Goal: Transaction & Acquisition: Purchase product/service

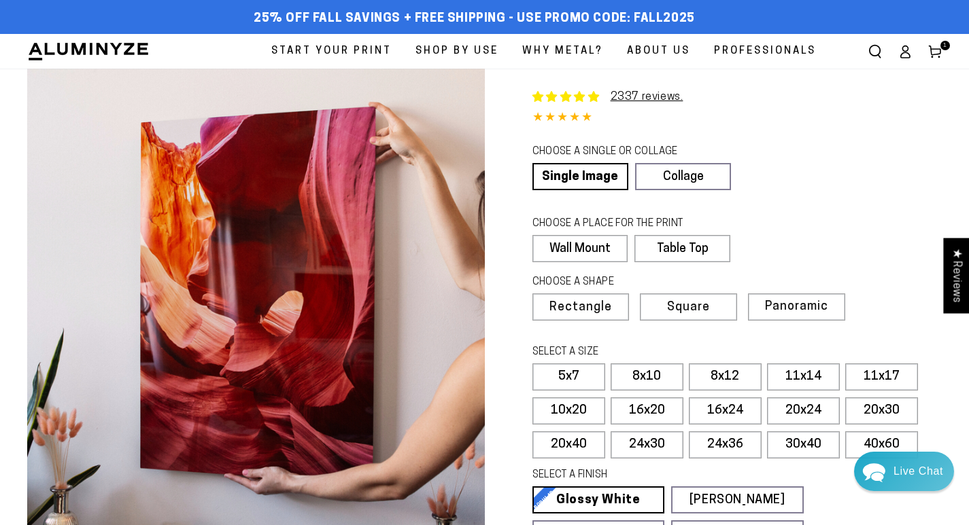
select select "**********"
click at [660, 377] on label "8x10" at bounding box center [646, 377] width 73 height 27
click at [937, 54] on use at bounding box center [935, 52] width 12 height 12
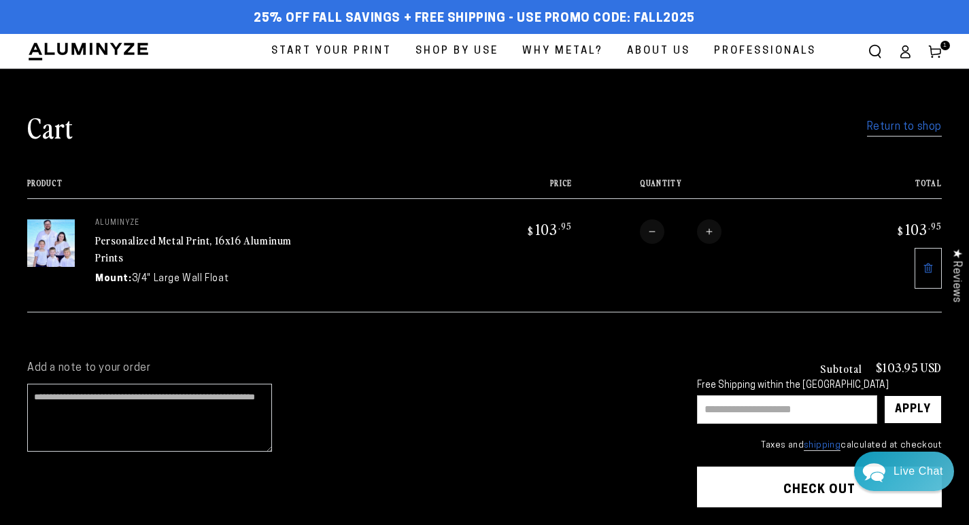
click at [126, 52] on img at bounding box center [88, 51] width 122 height 20
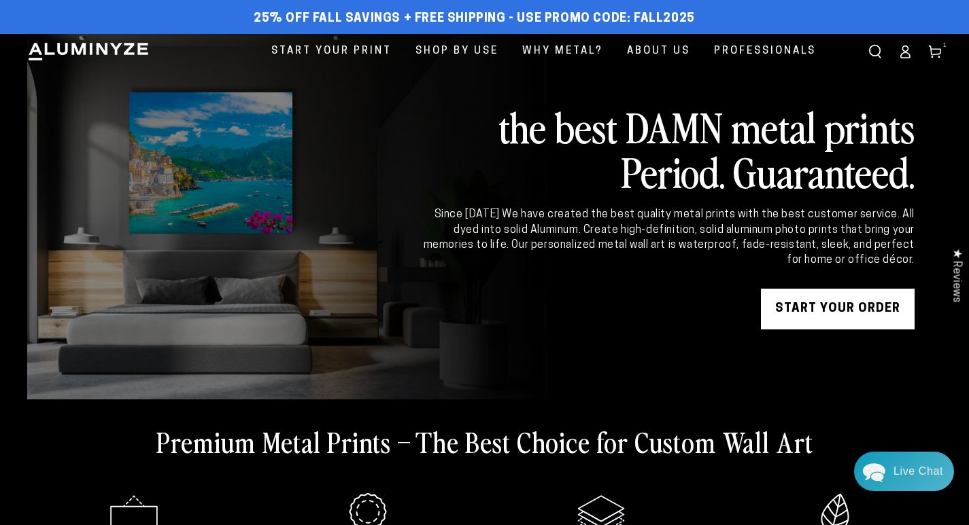
click at [937, 54] on use at bounding box center [935, 52] width 12 height 12
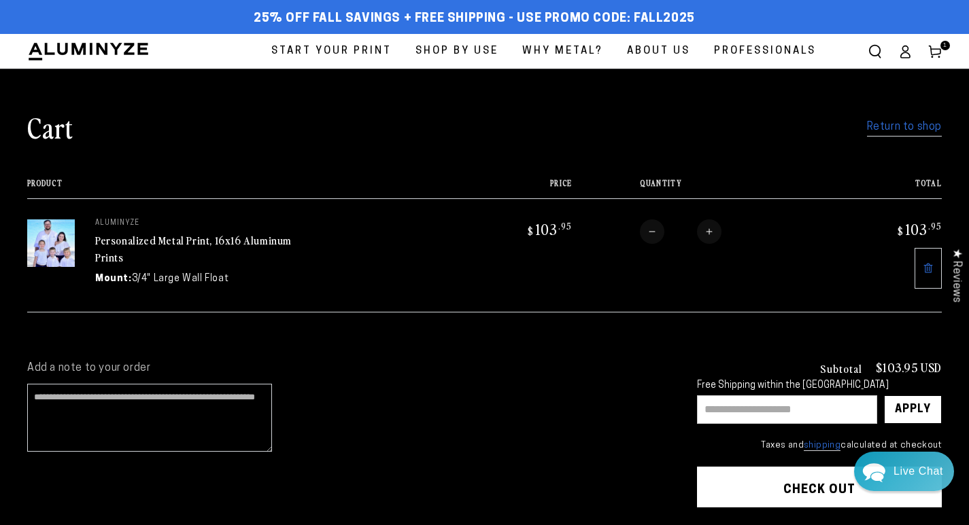
click at [334, 49] on span "Start Your Print" at bounding box center [331, 51] width 120 height 18
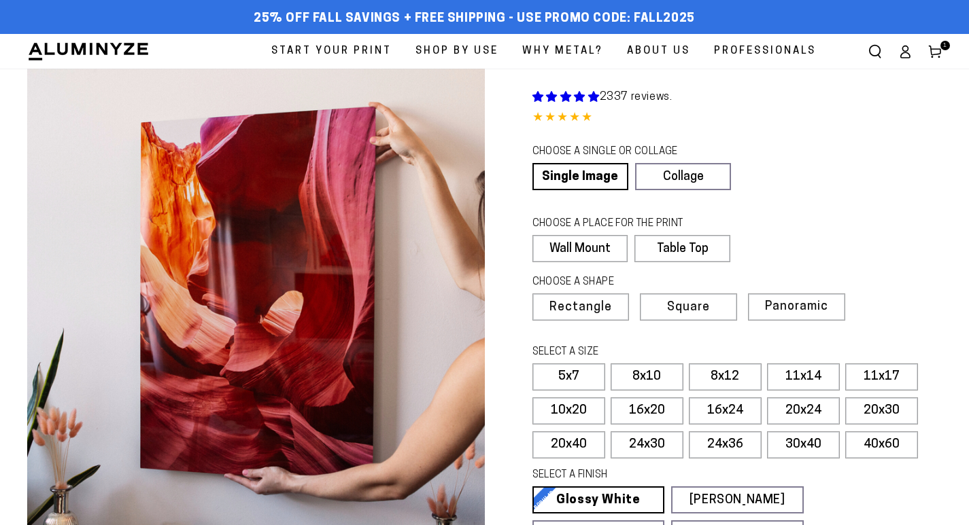
select select "**********"
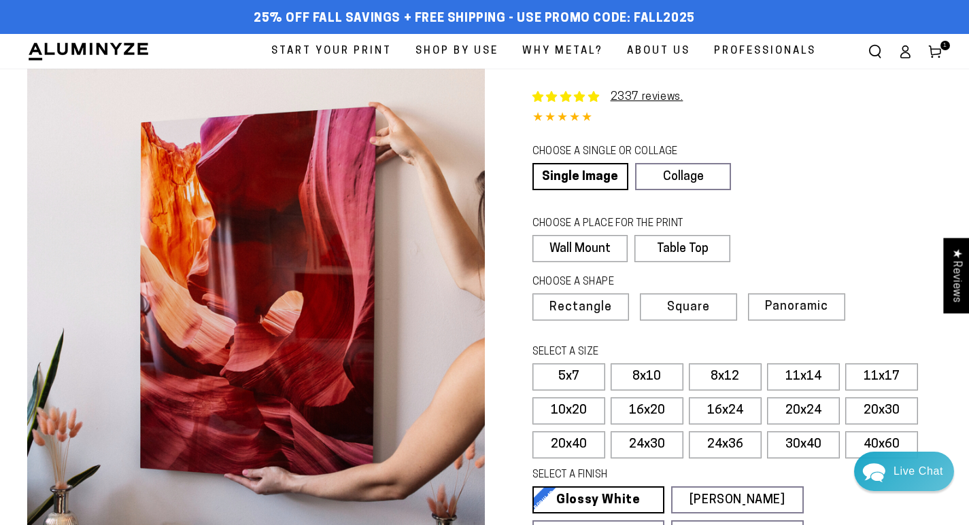
click at [691, 305] on span "Square" at bounding box center [688, 308] width 43 height 12
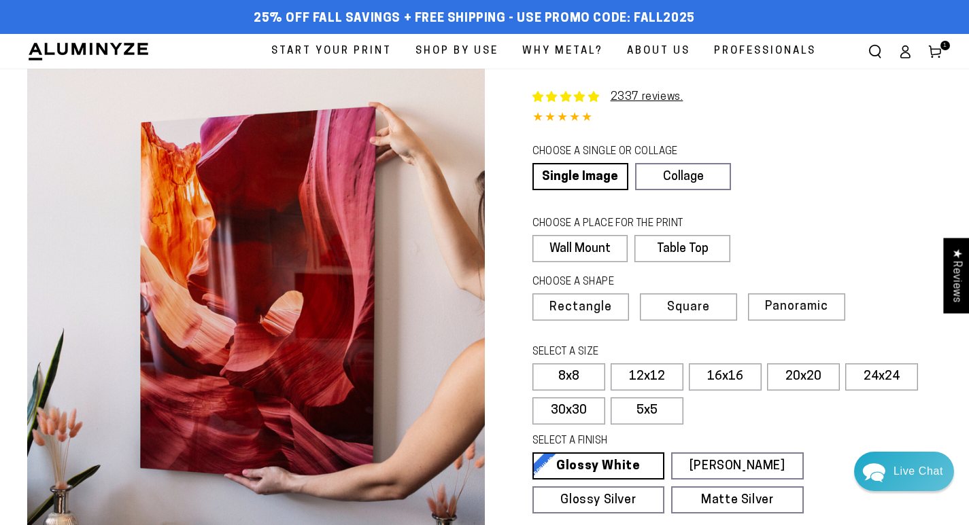
click at [733, 381] on label "16x16" at bounding box center [725, 377] width 73 height 27
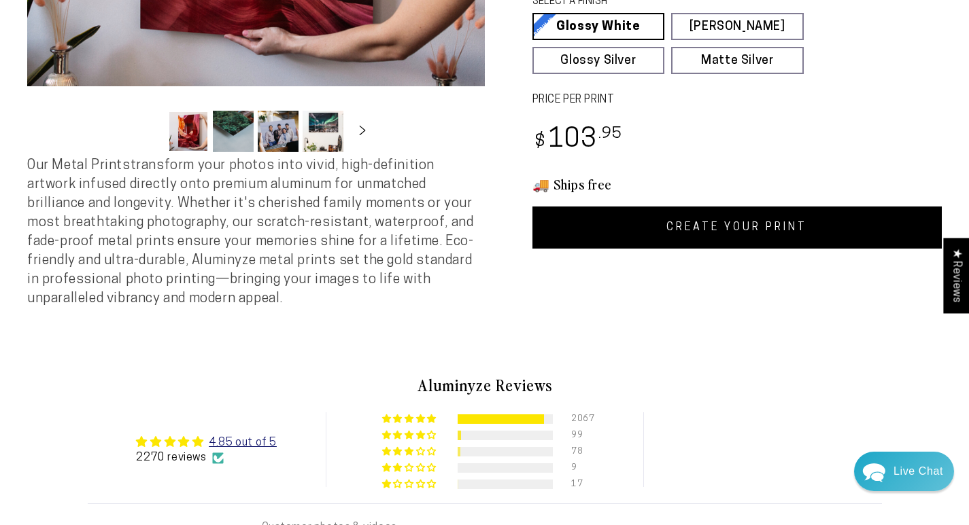
scroll to position [440, 0]
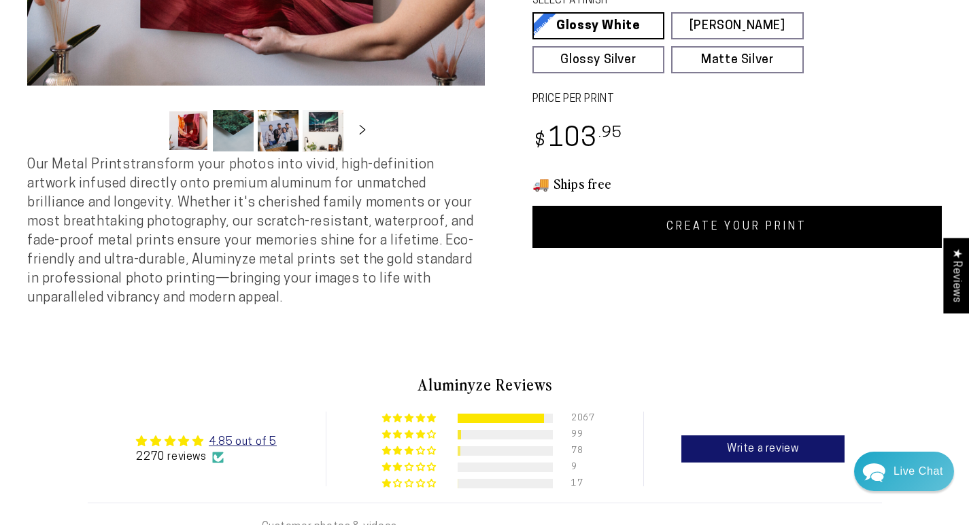
click at [779, 235] on link "CREATE YOUR PRINT" at bounding box center [737, 227] width 410 height 42
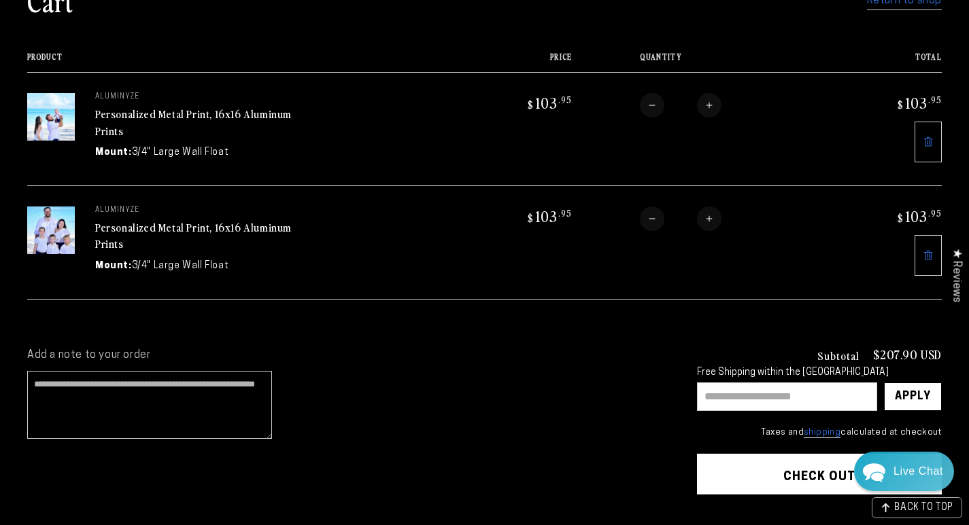
scroll to position [128, 0]
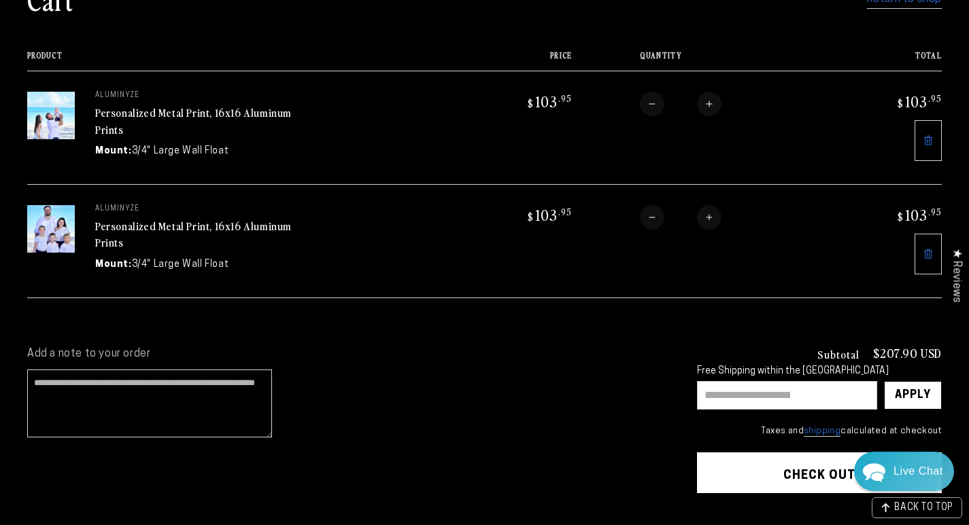
click at [733, 403] on input "text" at bounding box center [787, 395] width 180 height 29
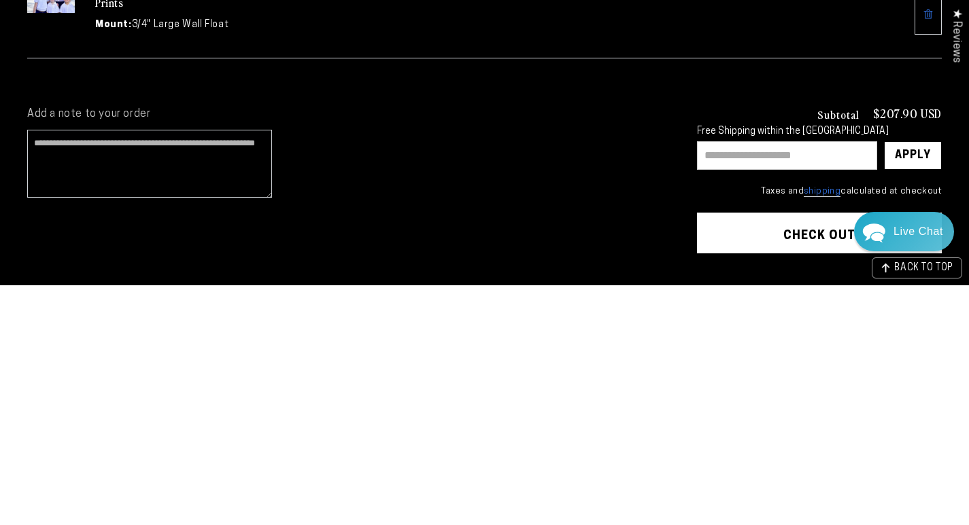
scroll to position [133, 0]
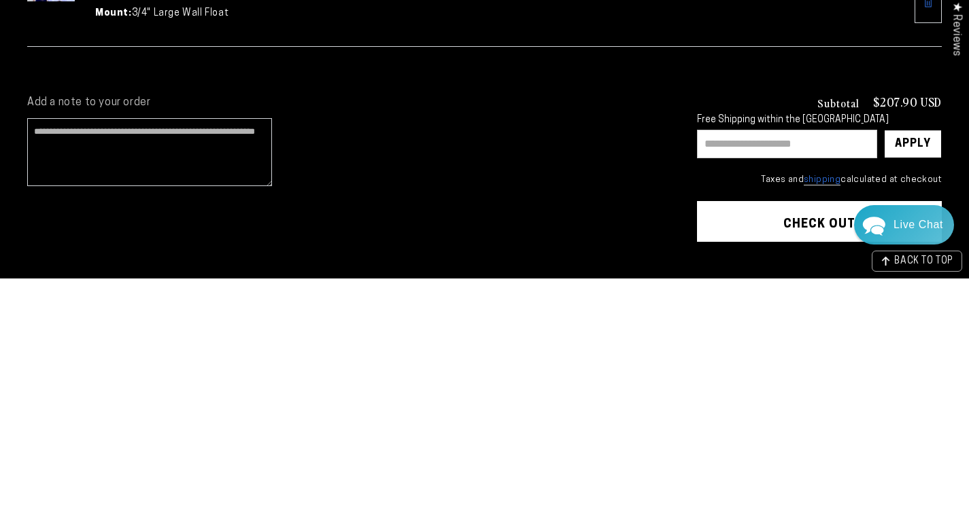
paste input "**********"
type input "**********"
click at [920, 384] on div "Apply" at bounding box center [913, 390] width 36 height 27
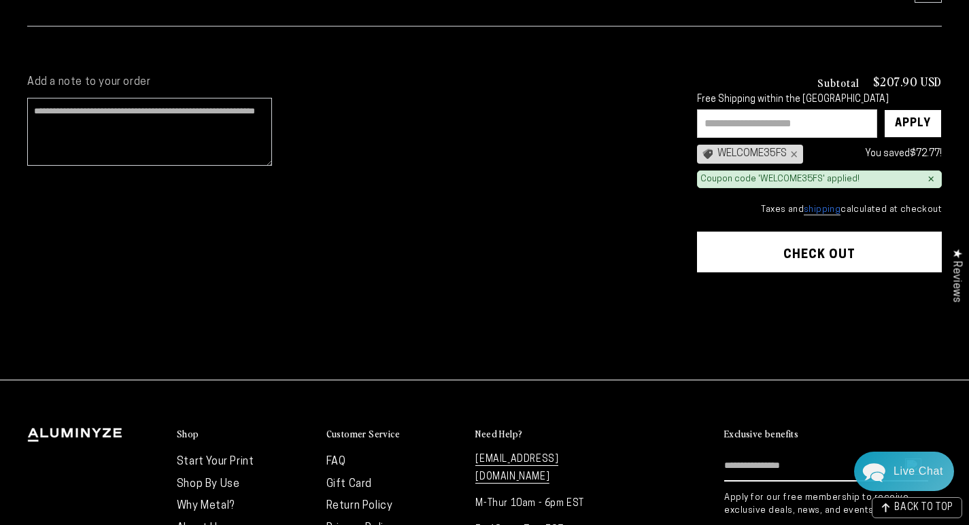
scroll to position [408, 0]
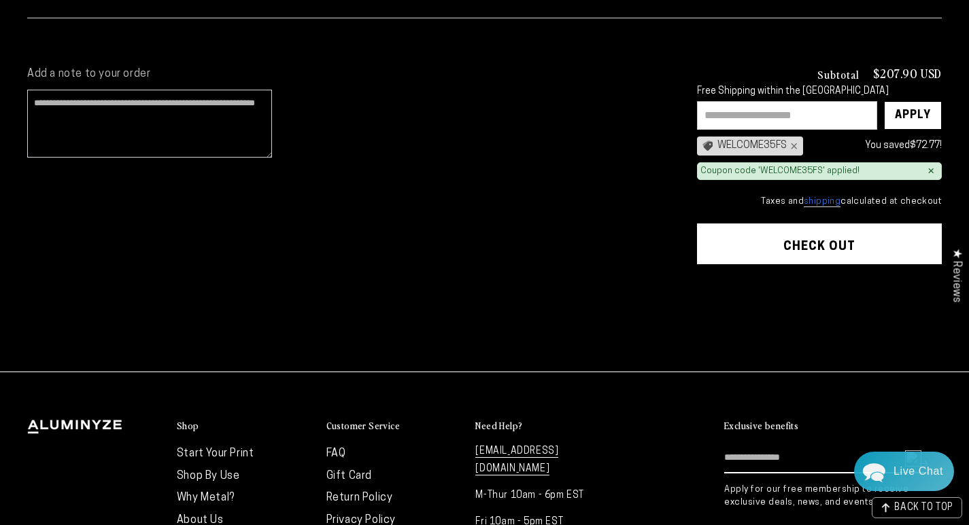
click at [699, 332] on shopify-google-pay-button at bounding box center [698, 337] width 3 height 11
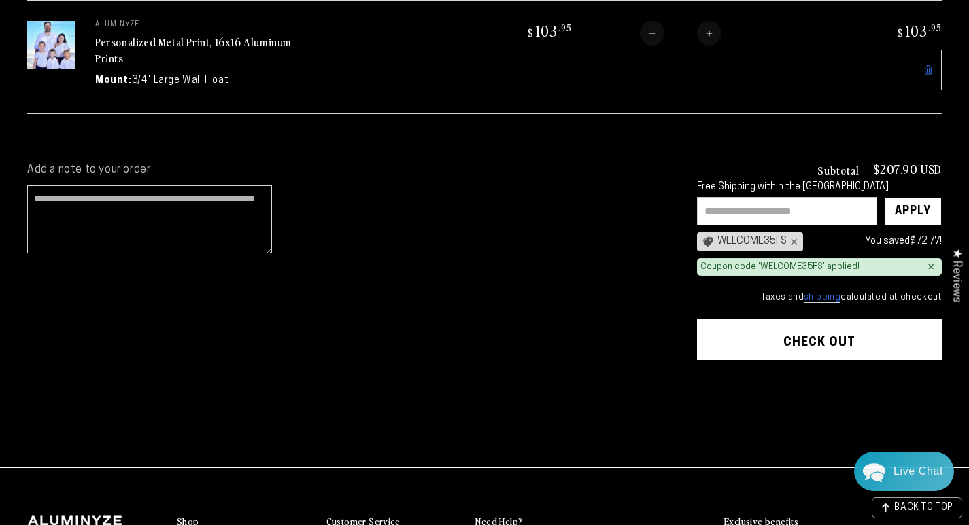
scroll to position [309, 0]
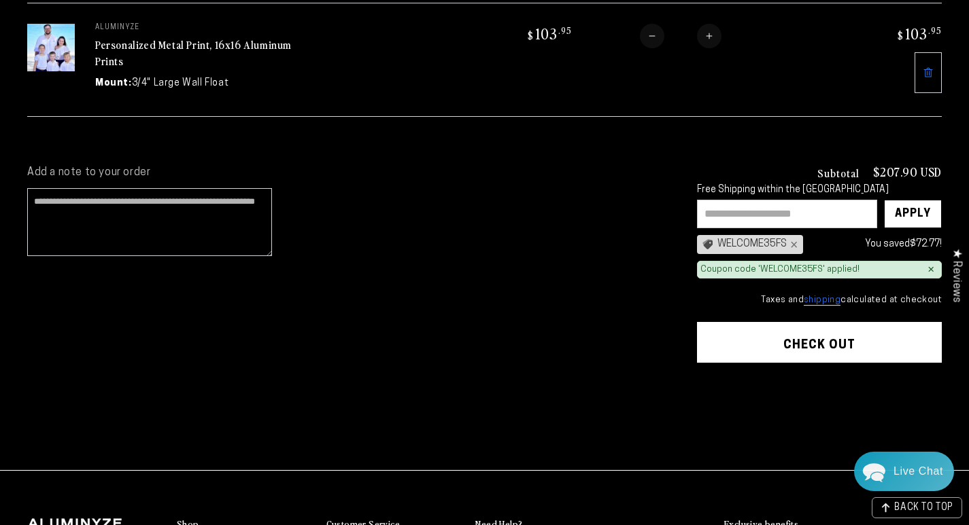
click at [812, 345] on button "Check out" at bounding box center [819, 342] width 245 height 41
